Goal: Find specific page/section: Find specific page/section

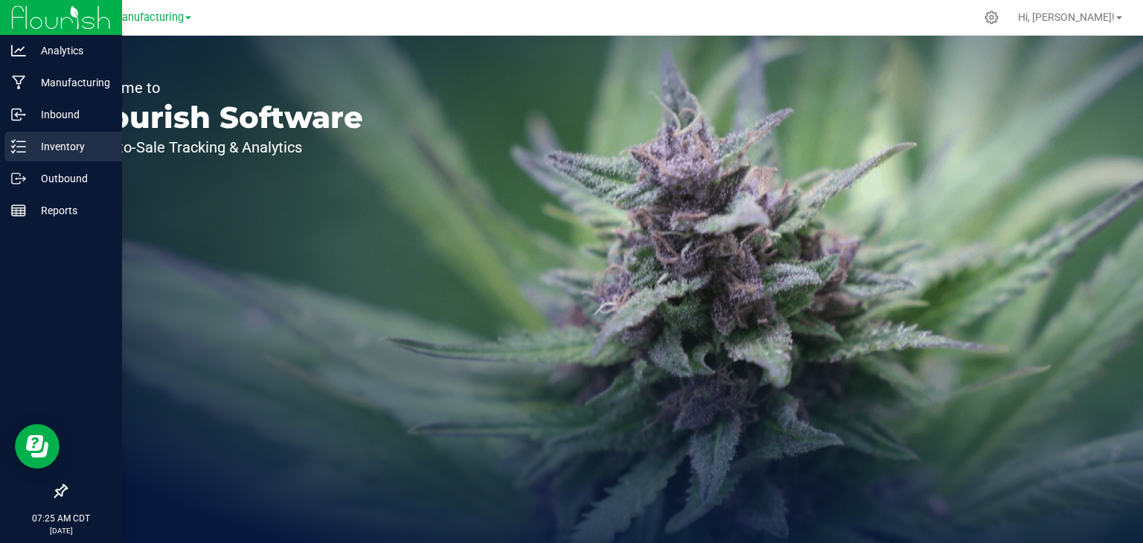
click at [26, 138] on p "Inventory" at bounding box center [70, 147] width 89 height 18
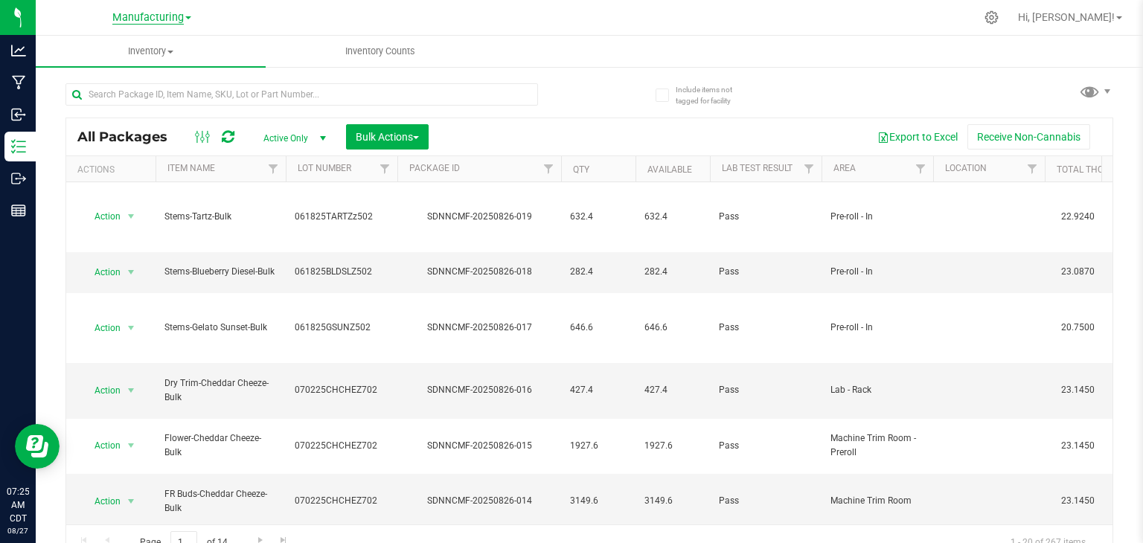
click at [179, 22] on span "Manufacturing" at bounding box center [147, 17] width 71 height 13
click at [109, 96] on link "Retail" at bounding box center [151, 92] width 217 height 20
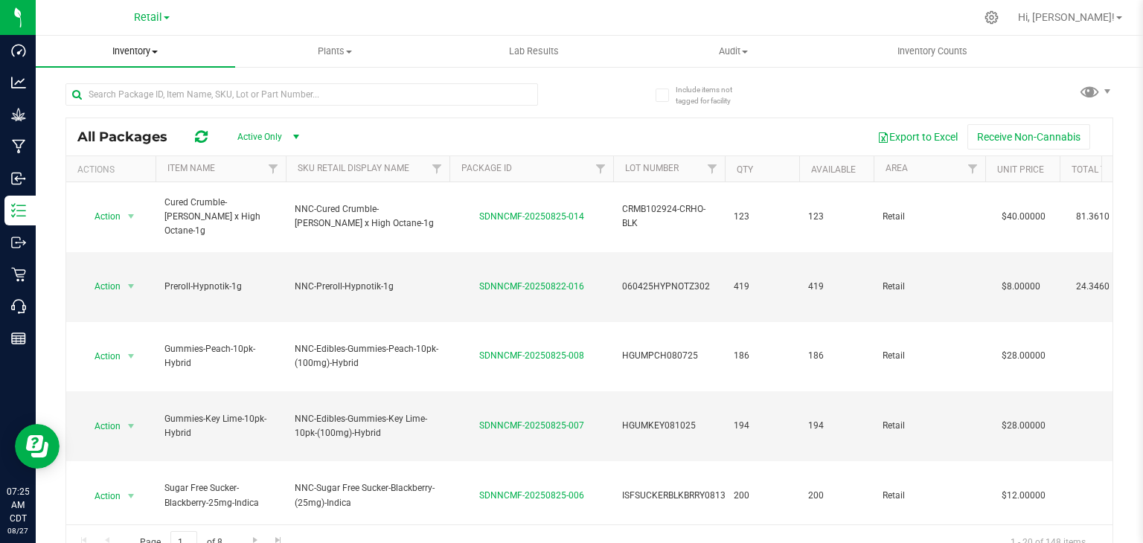
click at [156, 49] on span "Inventory" at bounding box center [135, 51] width 199 height 13
click at [149, 86] on li "All packages" at bounding box center [135, 90] width 199 height 18
click at [149, 86] on input "text" at bounding box center [301, 94] width 473 height 22
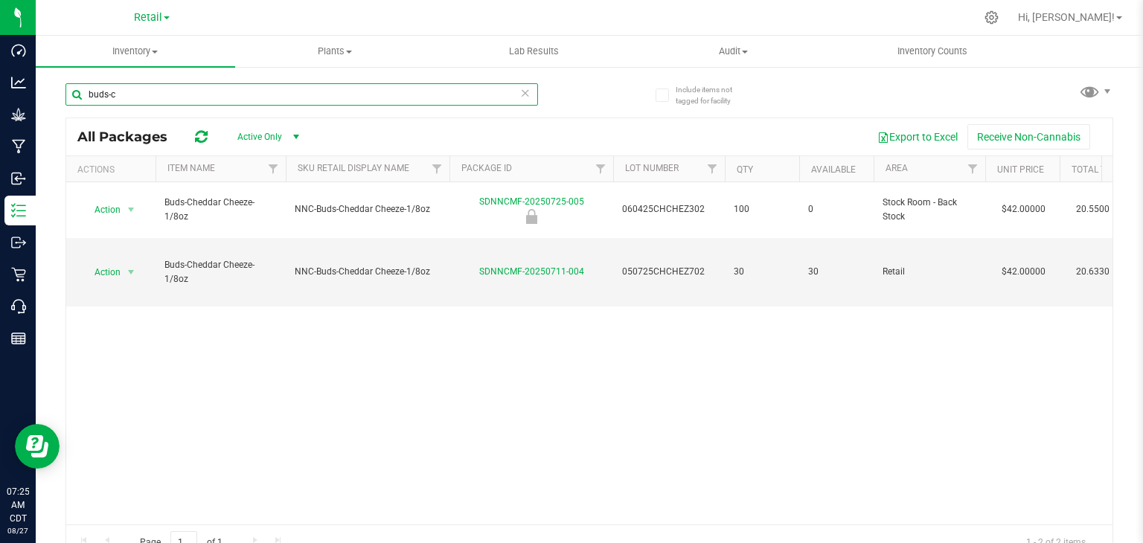
type input "buds-"
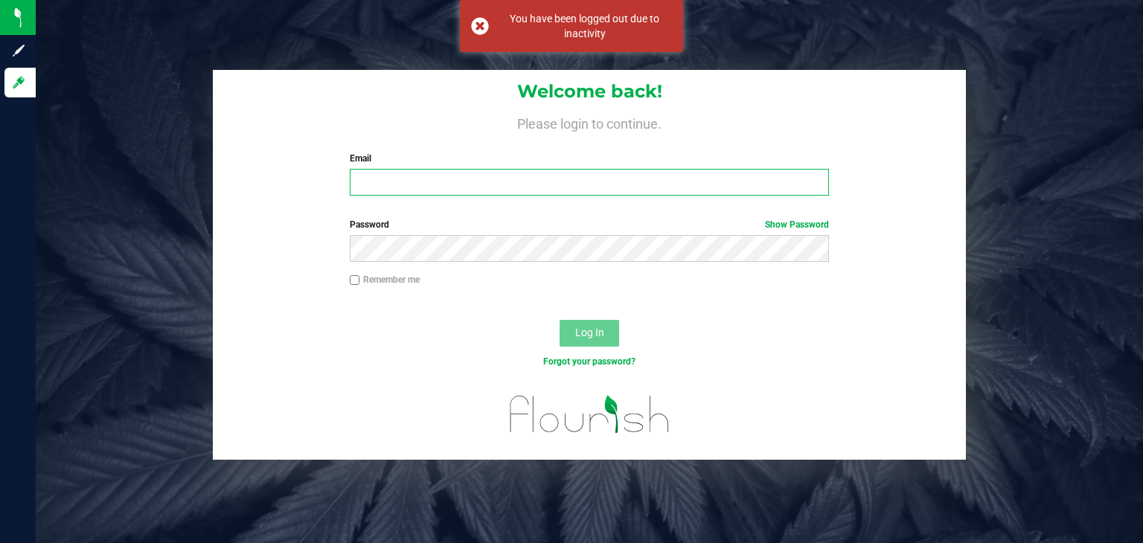
type input "[PERSON_NAME][EMAIL_ADDRESS][PERSON_NAME][DOMAIN_NAME]"
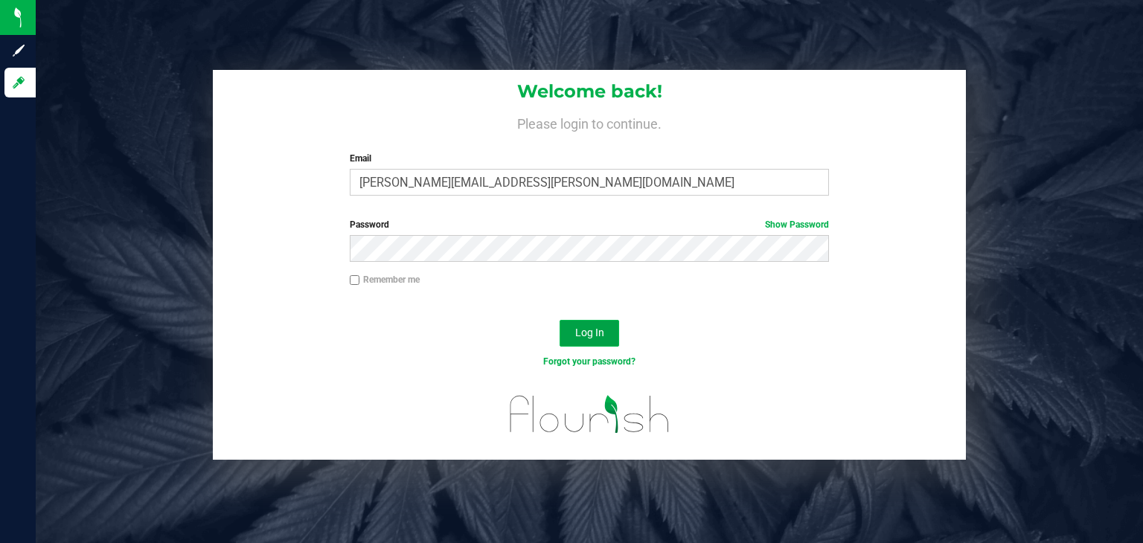
click at [586, 336] on span "Log In" at bounding box center [589, 333] width 29 height 12
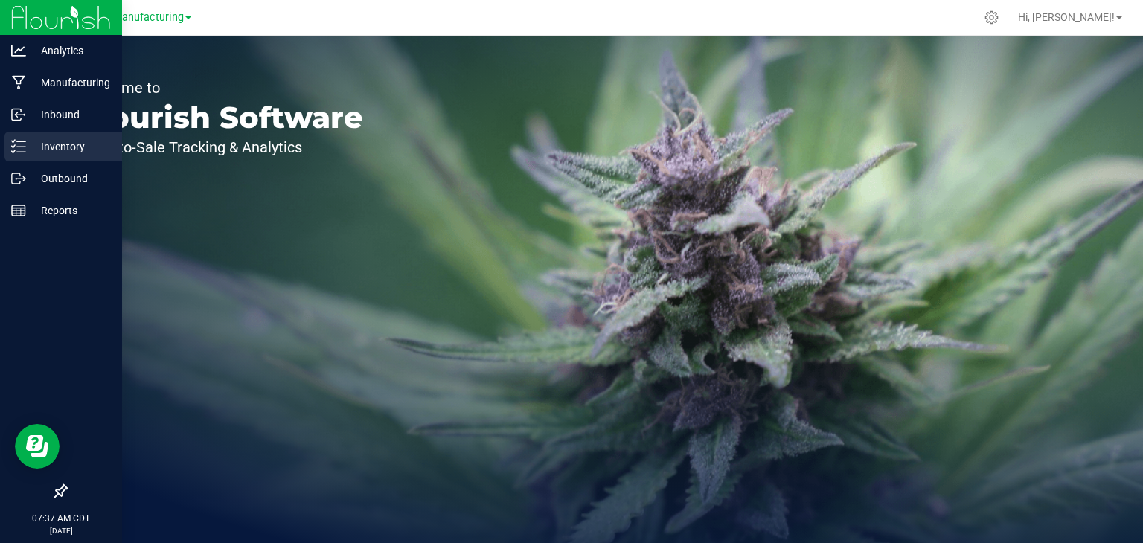
click at [15, 150] on icon at bounding box center [13, 151] width 3 height 2
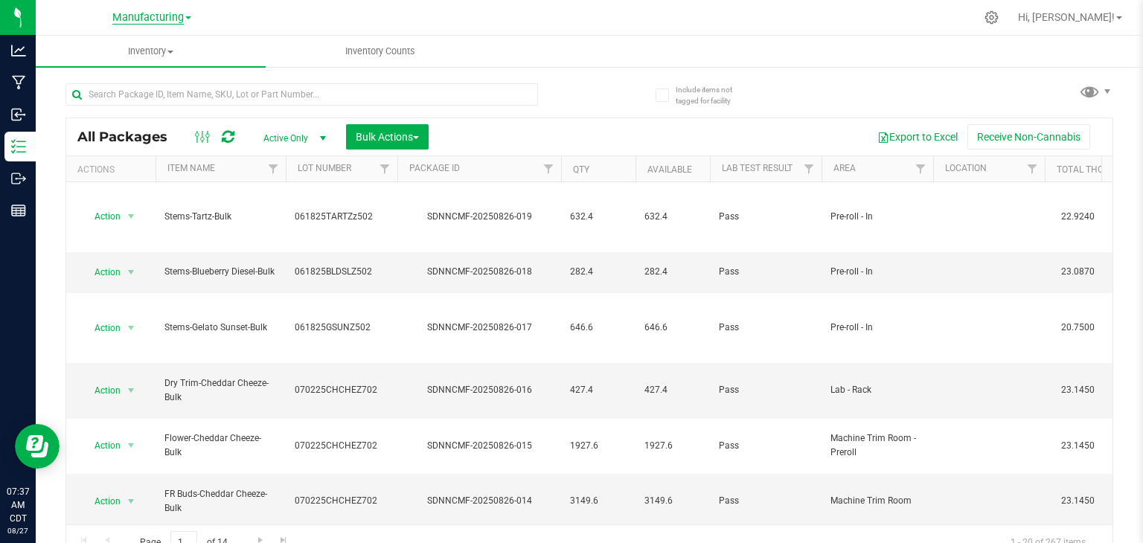
click at [137, 20] on span "Manufacturing" at bounding box center [147, 17] width 71 height 13
click at [100, 95] on link "Retail" at bounding box center [151, 92] width 217 height 20
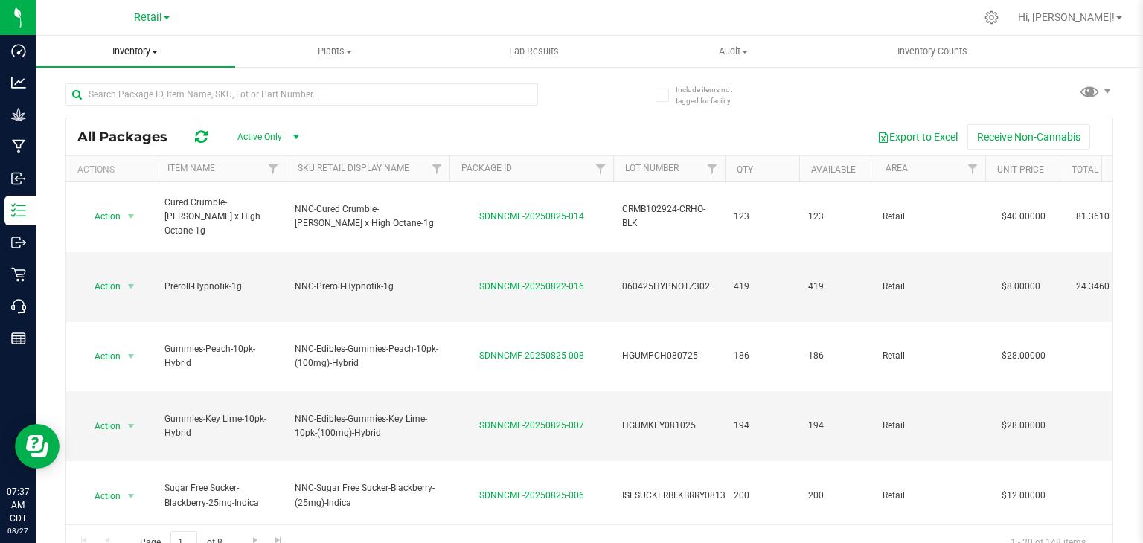
click at [150, 51] on span "Inventory" at bounding box center [135, 51] width 199 height 13
click at [139, 86] on li "All packages" at bounding box center [135, 90] width 199 height 18
click at [139, 86] on input "text" at bounding box center [301, 94] width 473 height 22
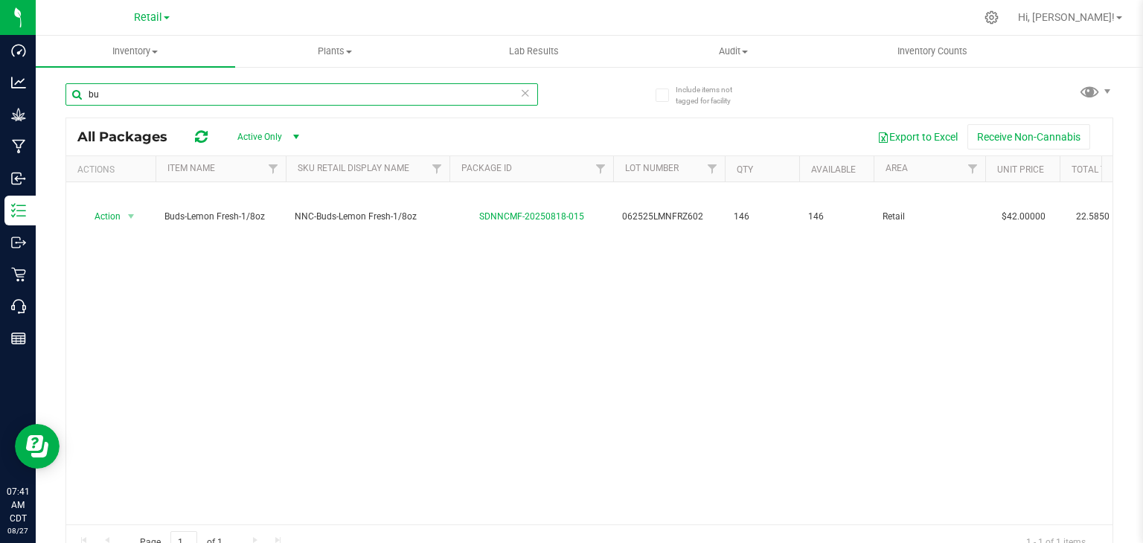
type input "b"
